Goal: Check status: Check status

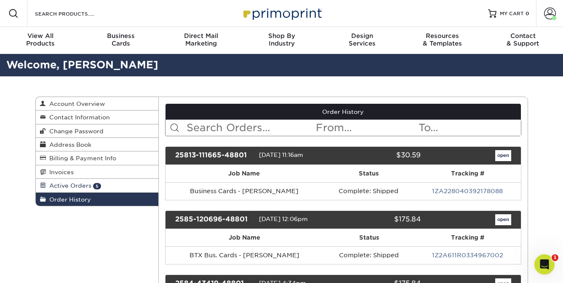
click at [61, 182] on link "Active Orders 5" at bounding box center [97, 185] width 123 height 13
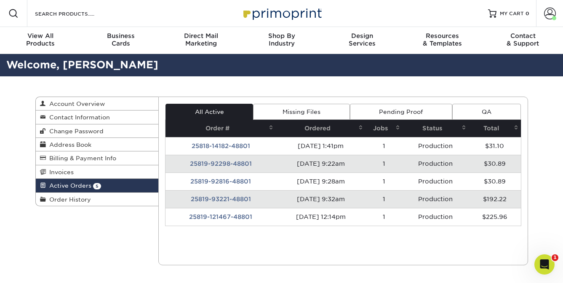
click at [287, 108] on link "Missing Files" at bounding box center [301, 112] width 96 height 16
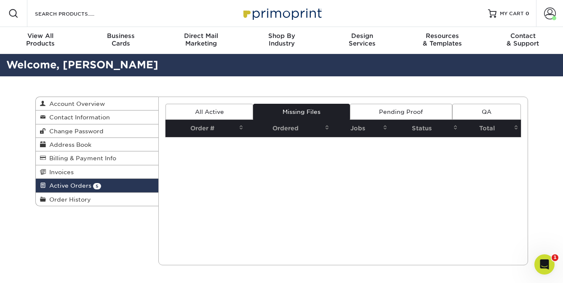
click at [406, 107] on link "Pending Proof" at bounding box center [401, 112] width 102 height 16
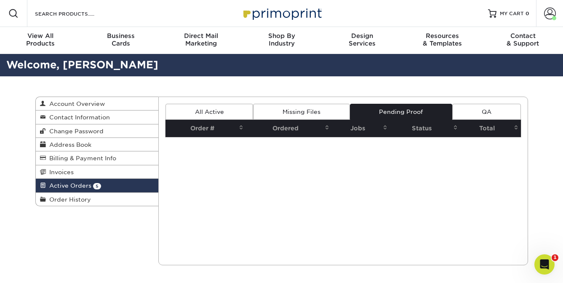
click at [465, 109] on link "QA" at bounding box center [487, 112] width 68 height 16
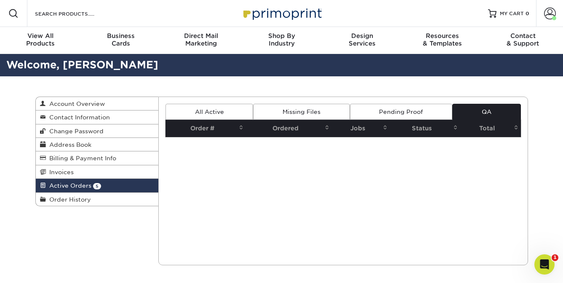
click at [189, 112] on link "All Active" at bounding box center [210, 112] width 88 height 16
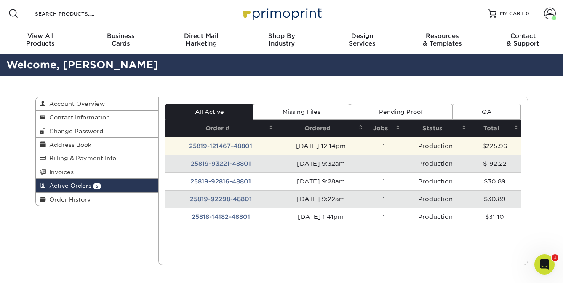
click at [222, 146] on td "25819-121467-48801" at bounding box center [221, 146] width 110 height 18
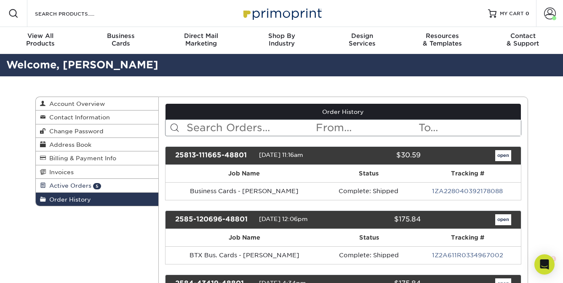
click at [81, 188] on span "Active Orders" at bounding box center [69, 185] width 46 height 7
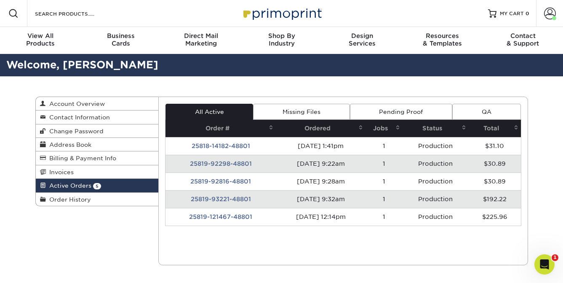
click at [220, 163] on td "25819-92298-48801" at bounding box center [221, 164] width 110 height 18
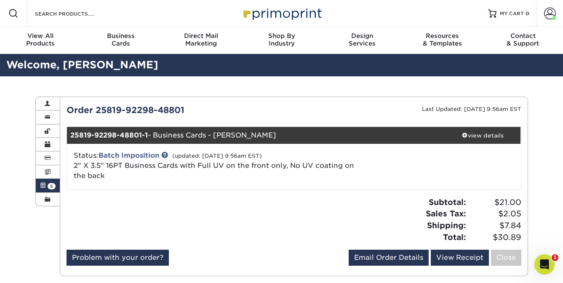
click at [45, 185] on span at bounding box center [43, 185] width 6 height 7
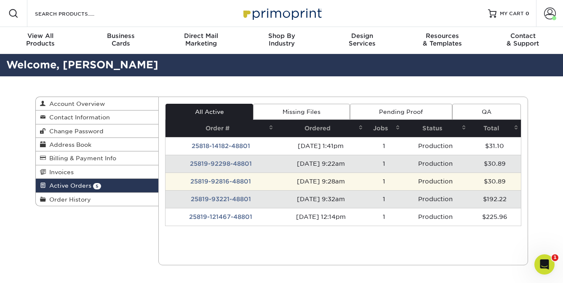
click at [220, 179] on td "25819-92816-48801" at bounding box center [221, 181] width 110 height 18
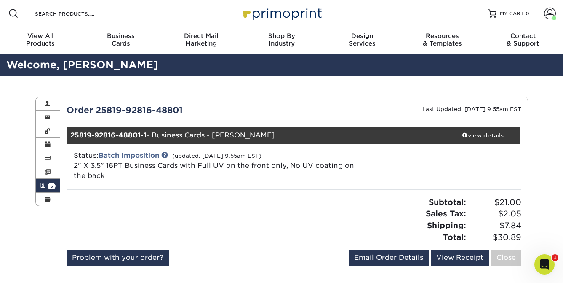
click at [42, 189] on span at bounding box center [43, 185] width 6 height 7
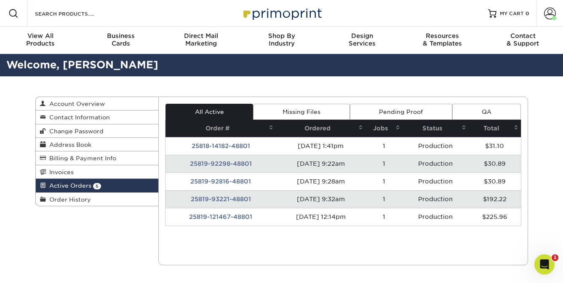
click at [214, 196] on td "25819-93221-48801" at bounding box center [221, 199] width 110 height 18
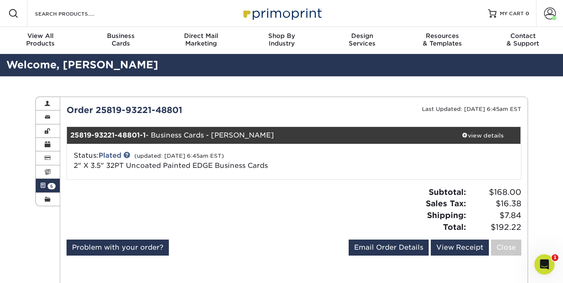
click at [38, 187] on link "Active Orders 5" at bounding box center [48, 185] width 24 height 13
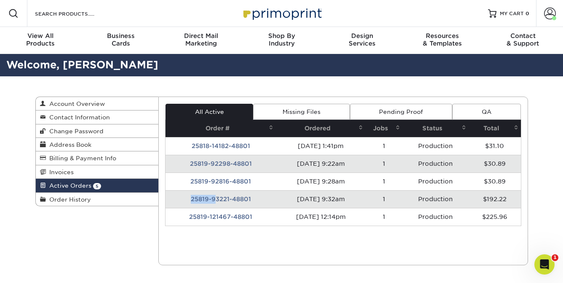
drag, startPoint x: 211, startPoint y: 198, endPoint x: 217, endPoint y: 208, distance: 12.3
click at [212, 200] on td "25819-93221-48801" at bounding box center [221, 199] width 110 height 18
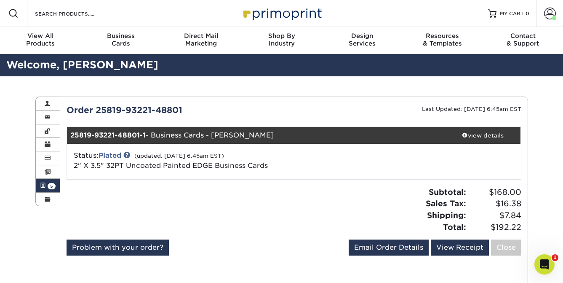
click at [48, 188] on span "5" at bounding box center [52, 186] width 8 height 6
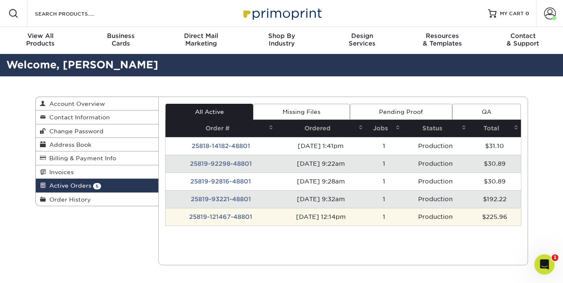
click at [184, 214] on td "25819-121467-48801" at bounding box center [221, 217] width 110 height 18
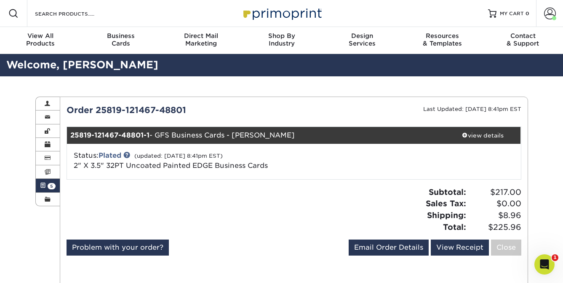
click at [48, 188] on span "5" at bounding box center [52, 186] width 8 height 6
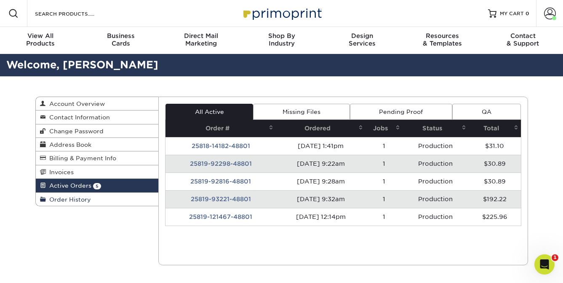
click at [65, 198] on span "Order History" at bounding box center [68, 199] width 45 height 7
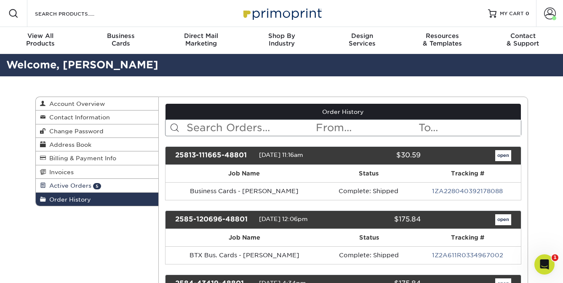
click at [110, 185] on link "Active Orders 5" at bounding box center [97, 185] width 123 height 13
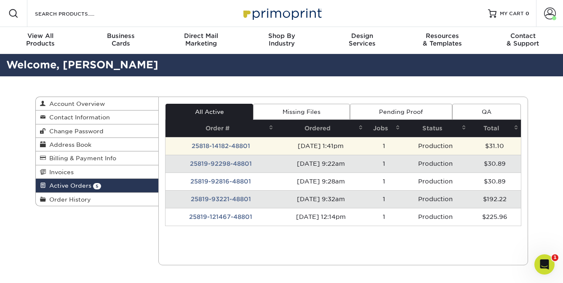
click at [223, 147] on td "25818-14182-48801" at bounding box center [221, 146] width 110 height 18
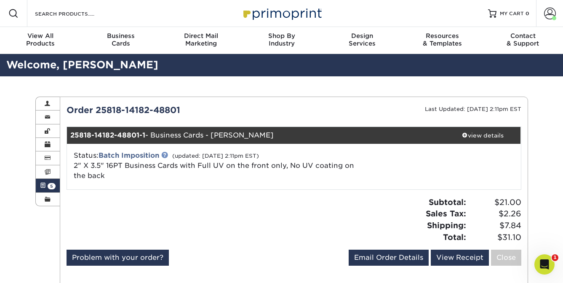
click at [166, 155] on link at bounding box center [164, 154] width 7 height 7
click at [50, 187] on span "5" at bounding box center [52, 186] width 8 height 6
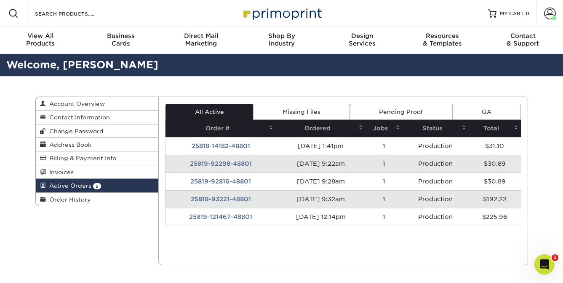
click at [196, 162] on td "25819-92298-48801" at bounding box center [221, 164] width 110 height 18
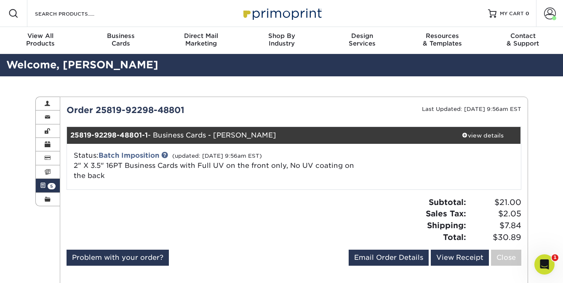
click at [45, 186] on span at bounding box center [43, 185] width 6 height 7
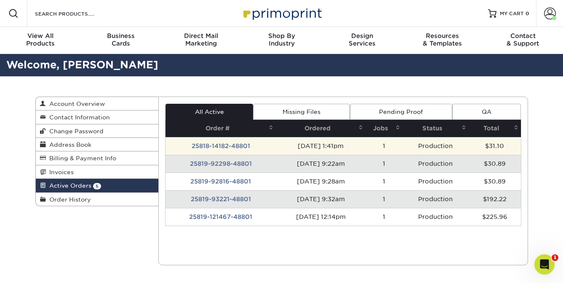
click at [221, 148] on td "25818-14182-48801" at bounding box center [221, 146] width 110 height 18
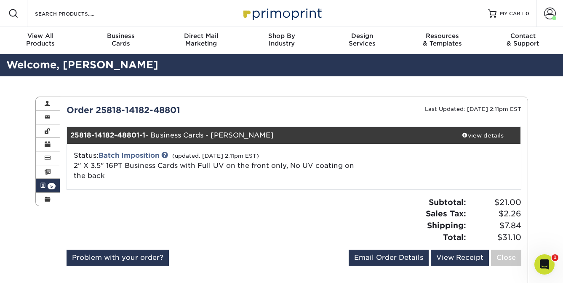
click at [46, 185] on link "Active Orders 5" at bounding box center [48, 185] width 24 height 13
